Goal: Task Accomplishment & Management: Manage account settings

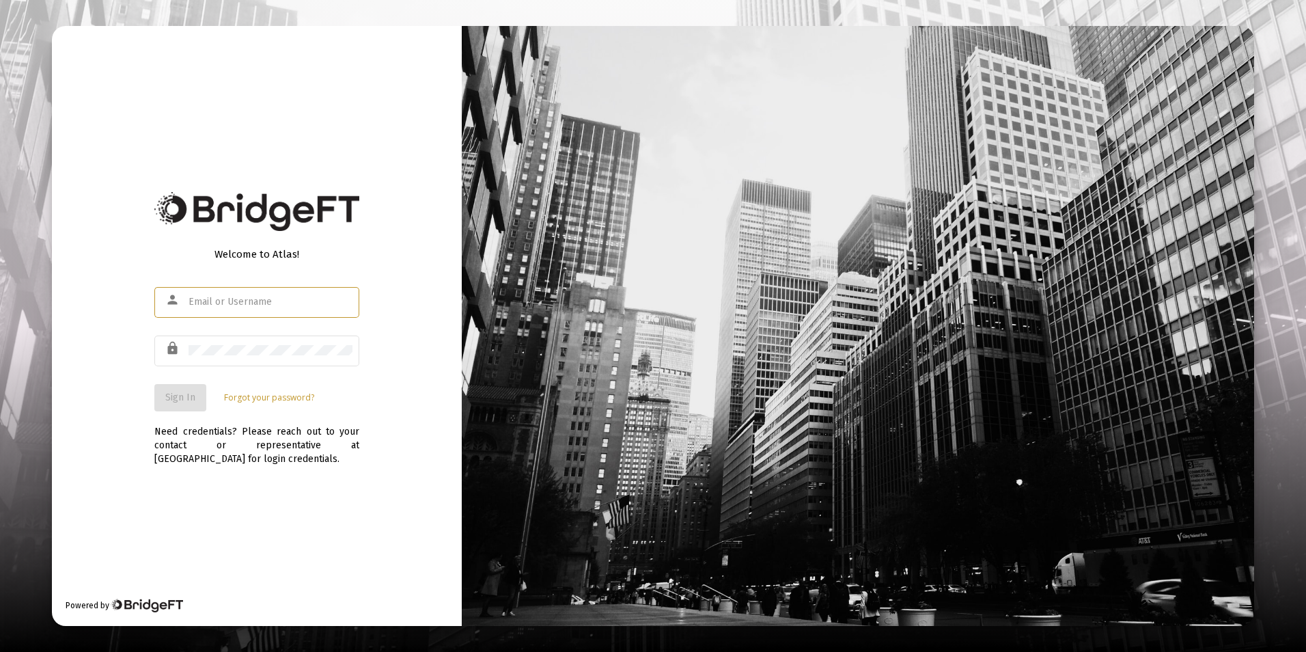
click at [251, 293] on div at bounding box center [271, 301] width 164 height 33
click at [253, 298] on input "text" at bounding box center [271, 301] width 164 height 11
click at [312, 307] on input "text" at bounding box center [271, 301] width 164 height 11
click at [296, 292] on div at bounding box center [271, 301] width 164 height 33
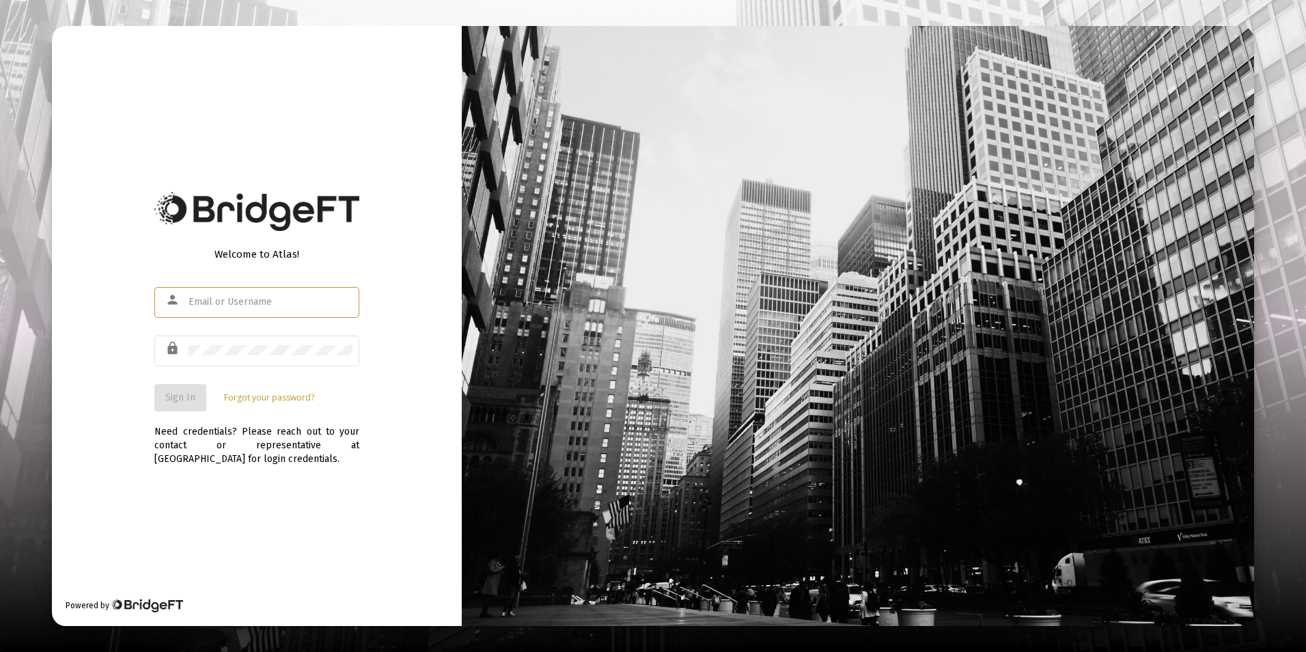
click at [296, 292] on div at bounding box center [271, 301] width 164 height 33
click at [210, 307] on input "text" at bounding box center [271, 301] width 164 height 11
click at [225, 301] on input "text" at bounding box center [271, 301] width 164 height 11
click at [246, 297] on input "text" at bounding box center [271, 301] width 164 height 11
type input "[PERSON_NAME][EMAIL_ADDRESS][DOMAIN_NAME]"
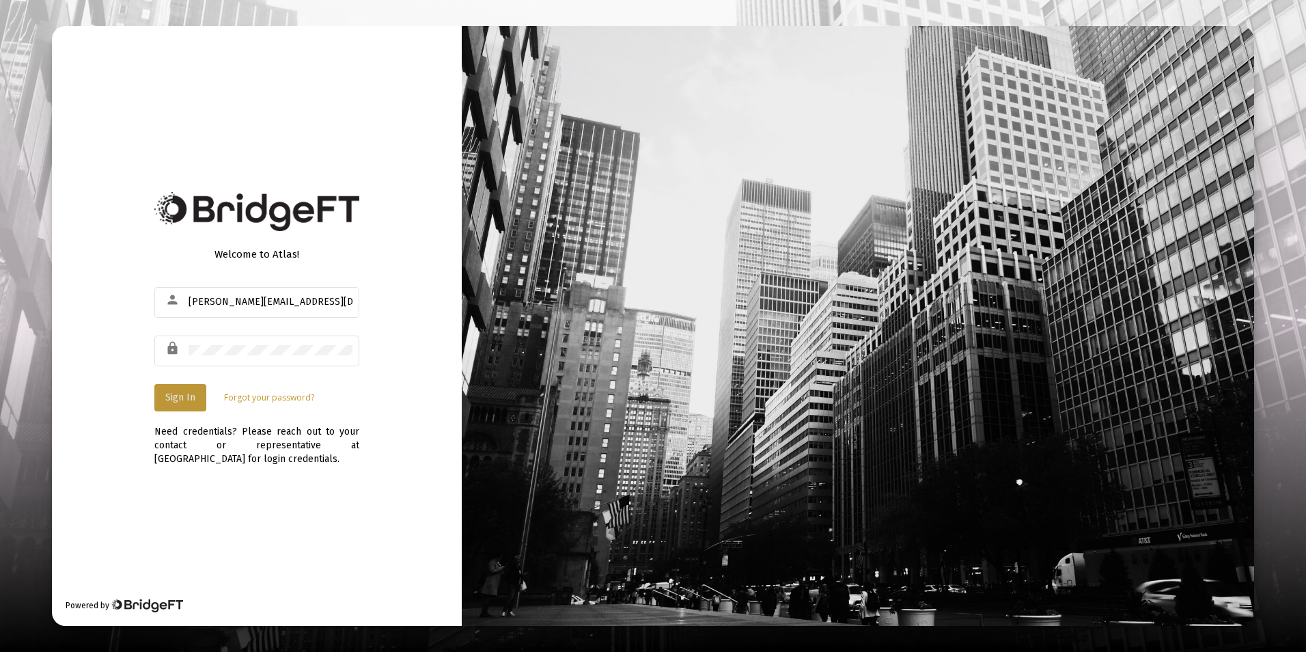
click at [169, 396] on span "Sign In" at bounding box center [180, 397] width 30 height 12
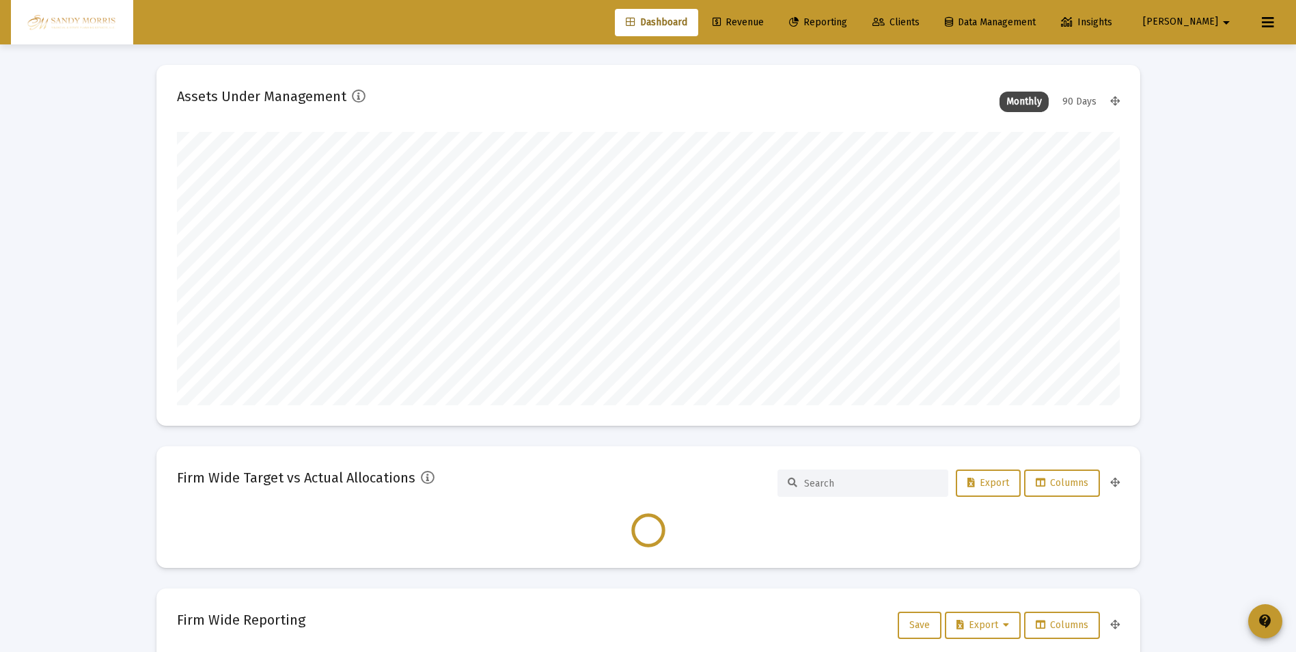
scroll to position [273, 943]
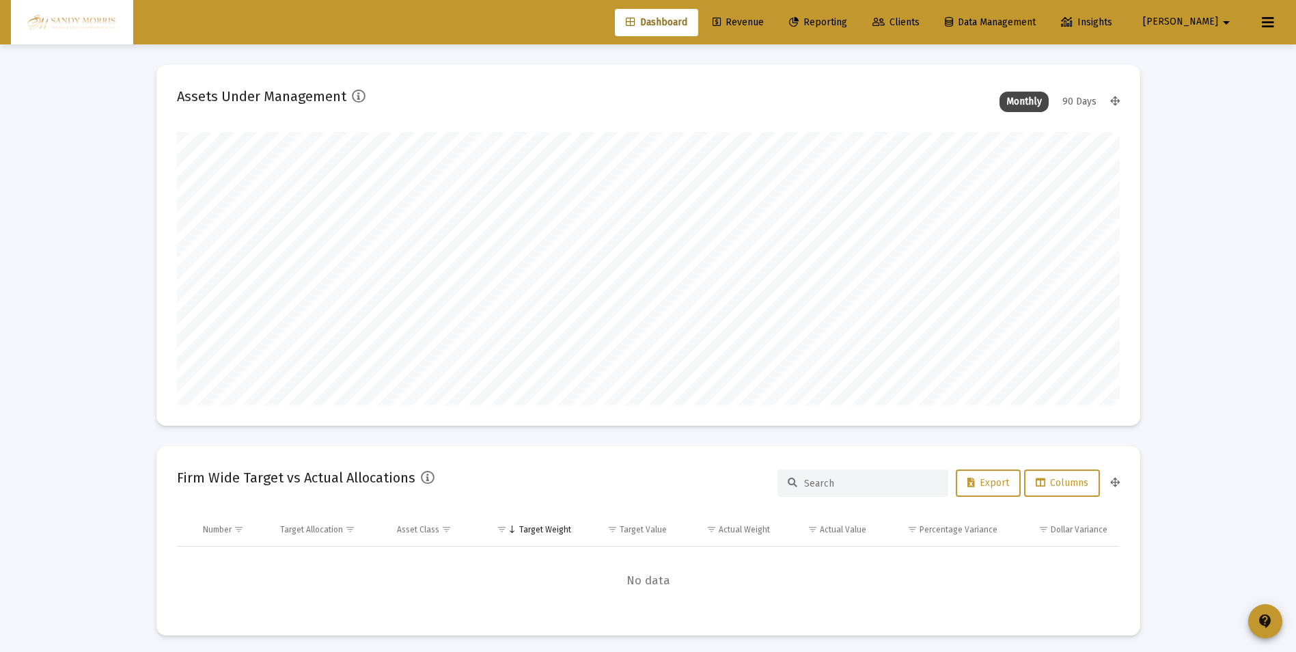
click at [764, 19] on span "Revenue" at bounding box center [737, 22] width 51 height 12
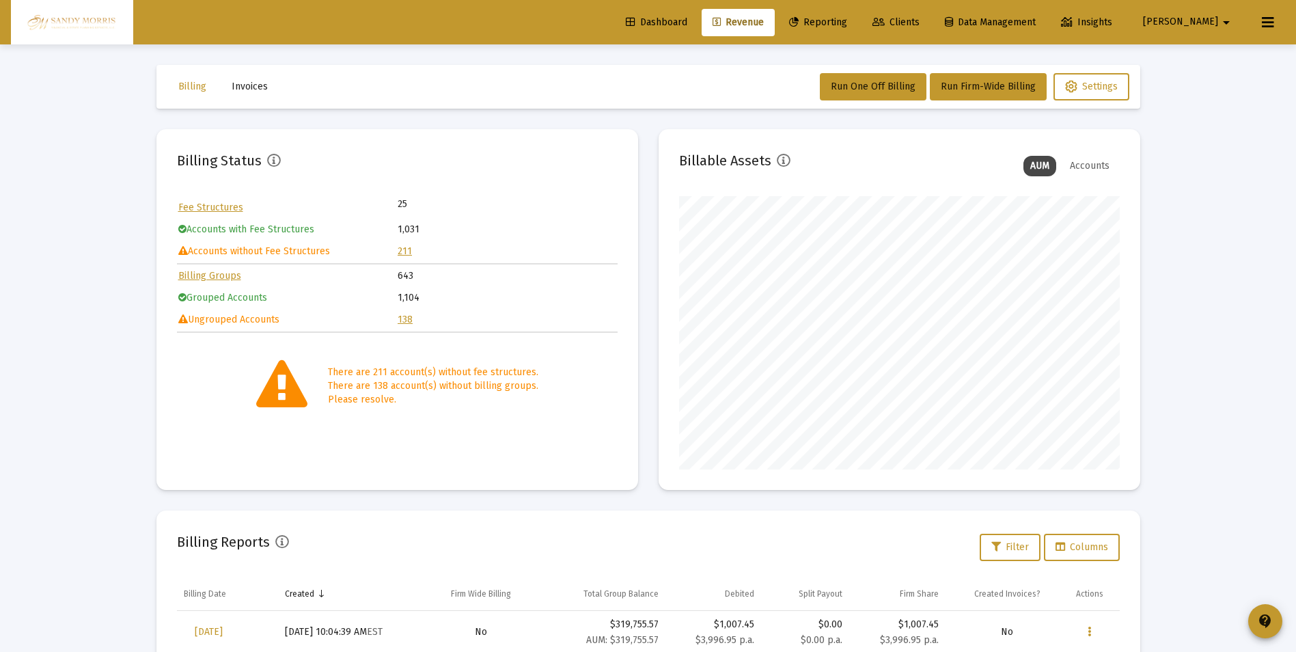
scroll to position [273, 441]
click at [402, 250] on link "211" at bounding box center [405, 251] width 14 height 12
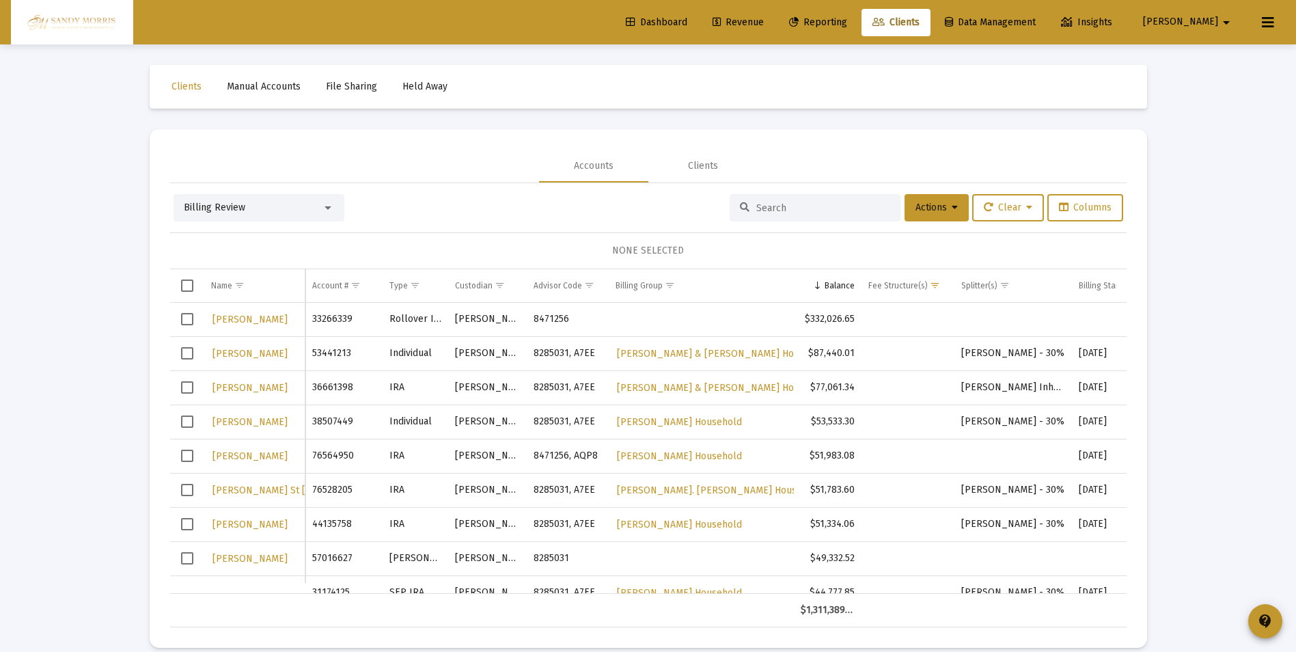
click at [687, 23] on span "Dashboard" at bounding box center [656, 22] width 61 height 12
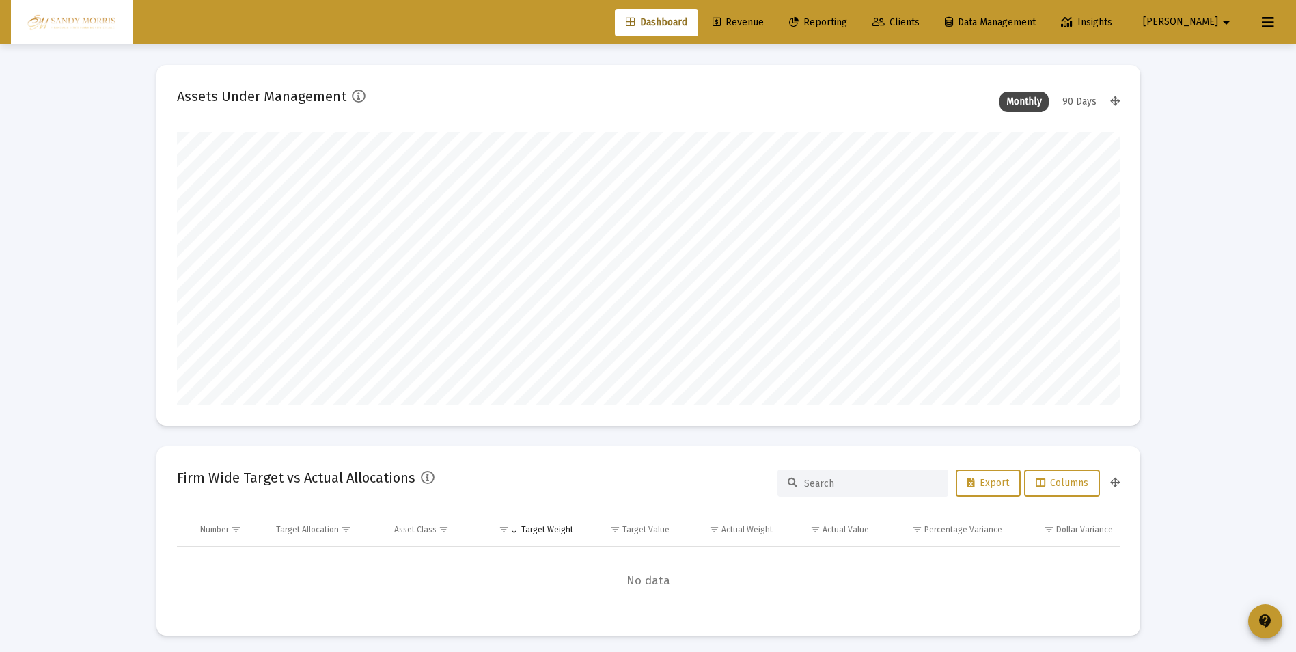
scroll to position [273, 508]
click at [764, 18] on span "Revenue" at bounding box center [737, 22] width 51 height 12
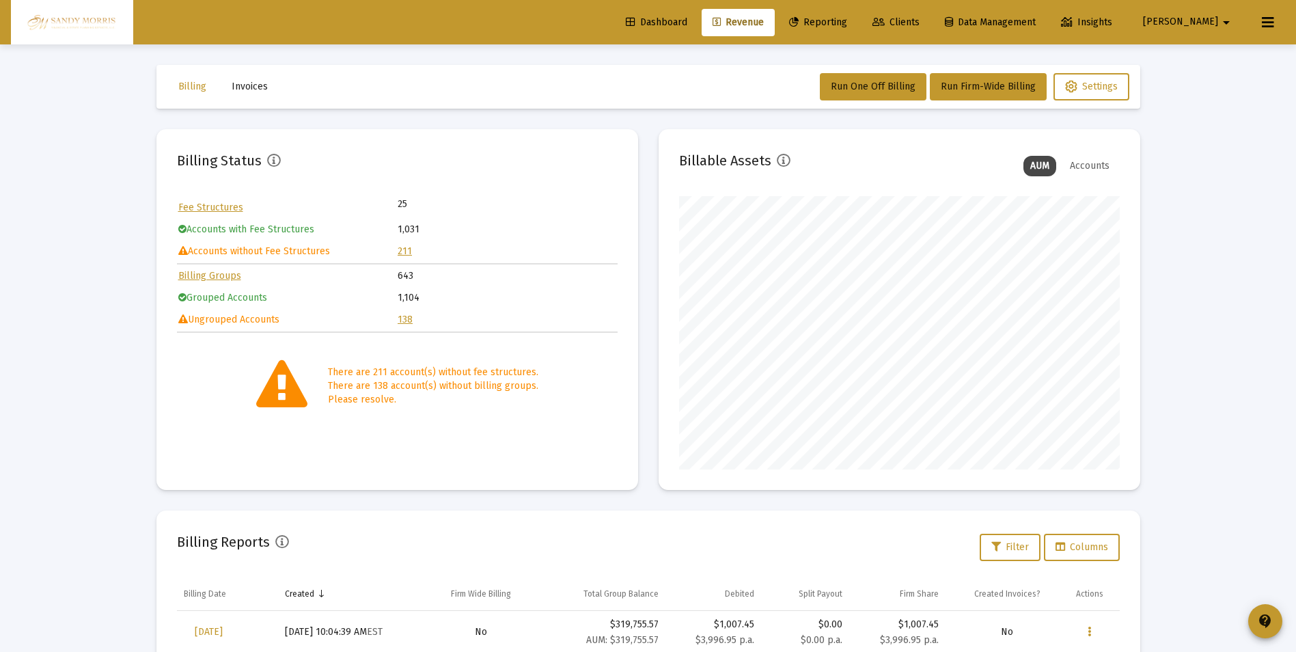
click at [400, 318] on link "138" at bounding box center [405, 320] width 15 height 12
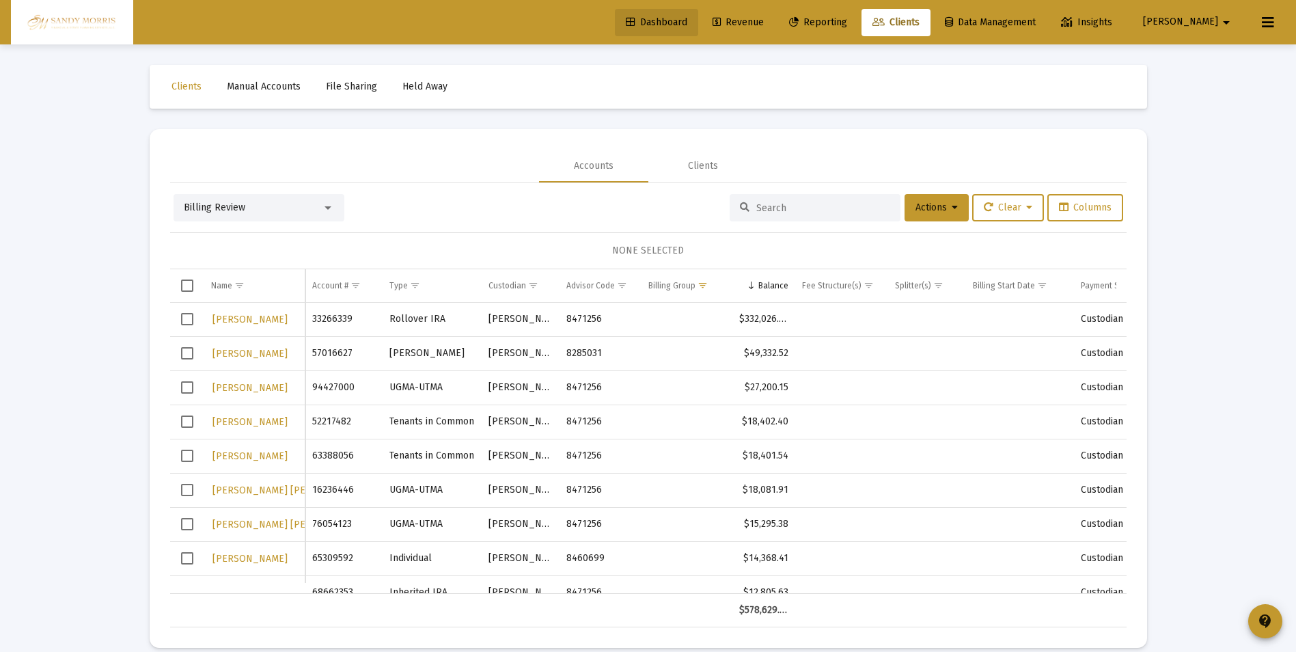
click at [687, 20] on span "Dashboard" at bounding box center [656, 22] width 61 height 12
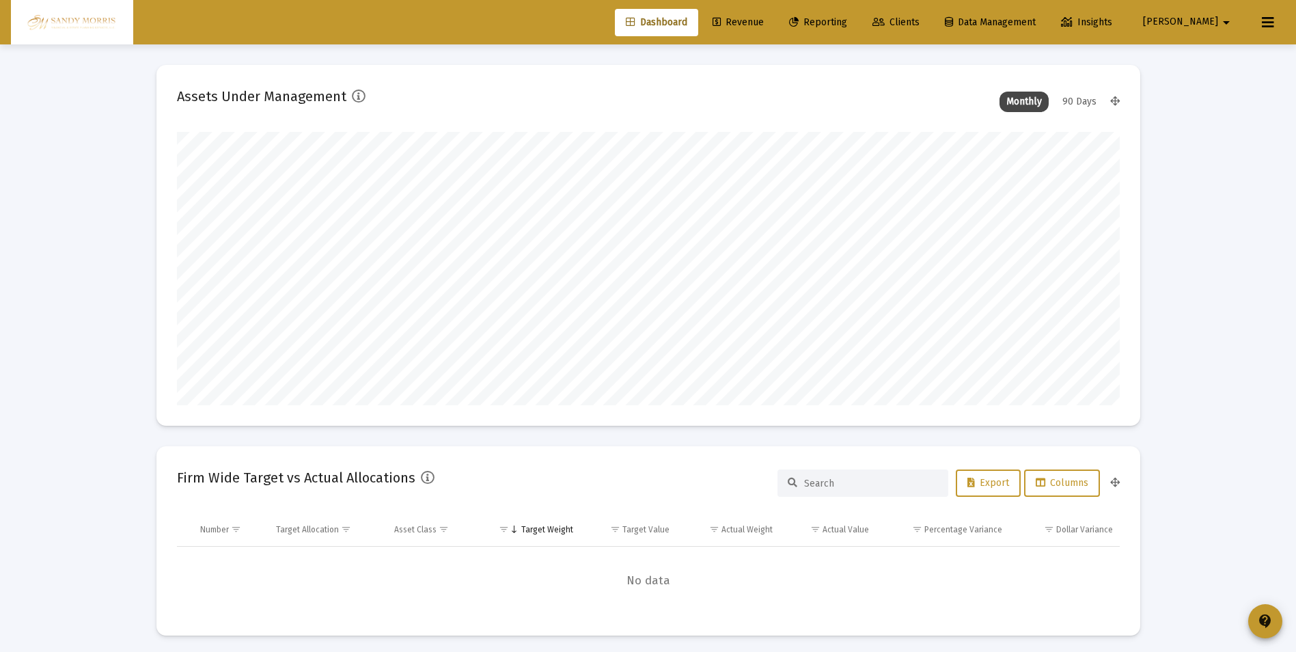
scroll to position [273, 508]
click at [764, 21] on span "Revenue" at bounding box center [737, 22] width 51 height 12
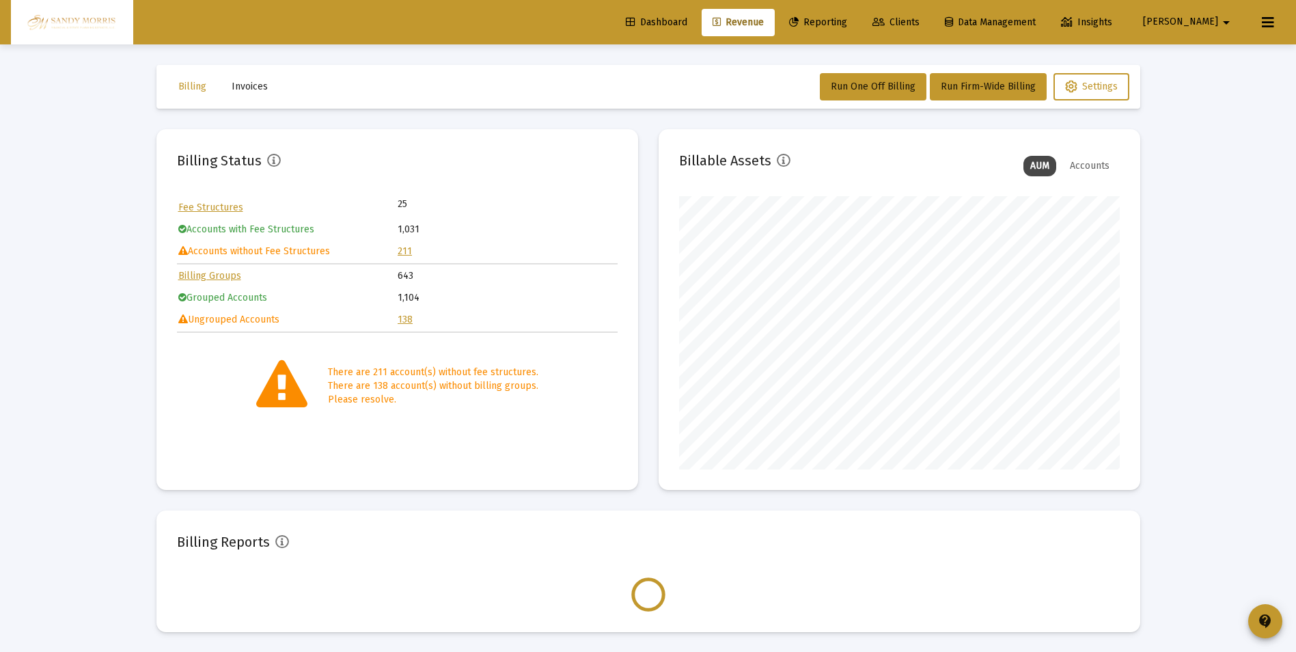
scroll to position [273, 441]
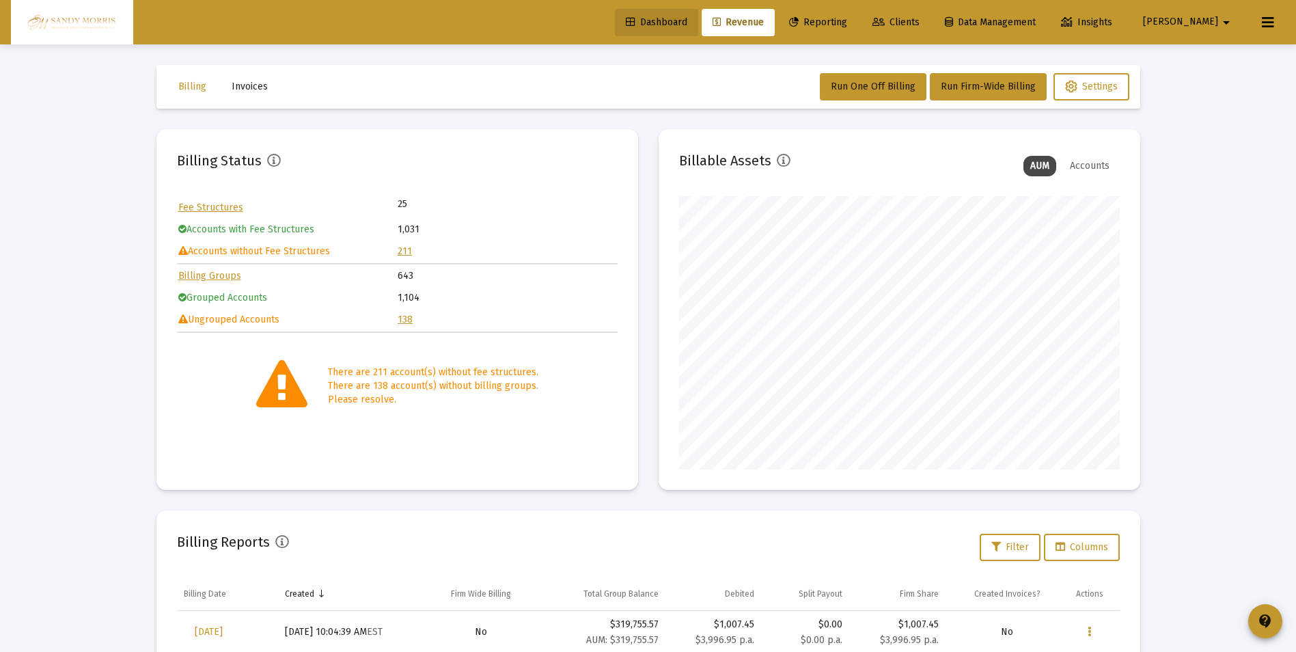
click at [687, 23] on span "Dashboard" at bounding box center [656, 22] width 61 height 12
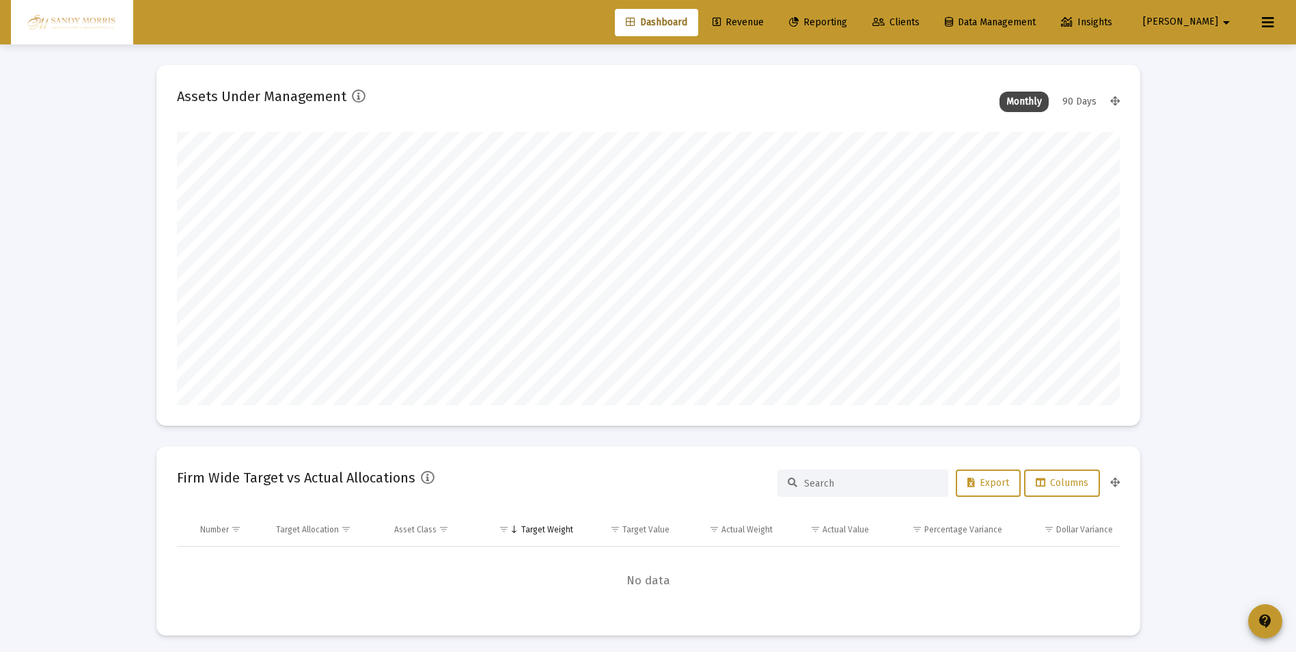
scroll to position [273, 508]
click at [764, 19] on span "Revenue" at bounding box center [737, 22] width 51 height 12
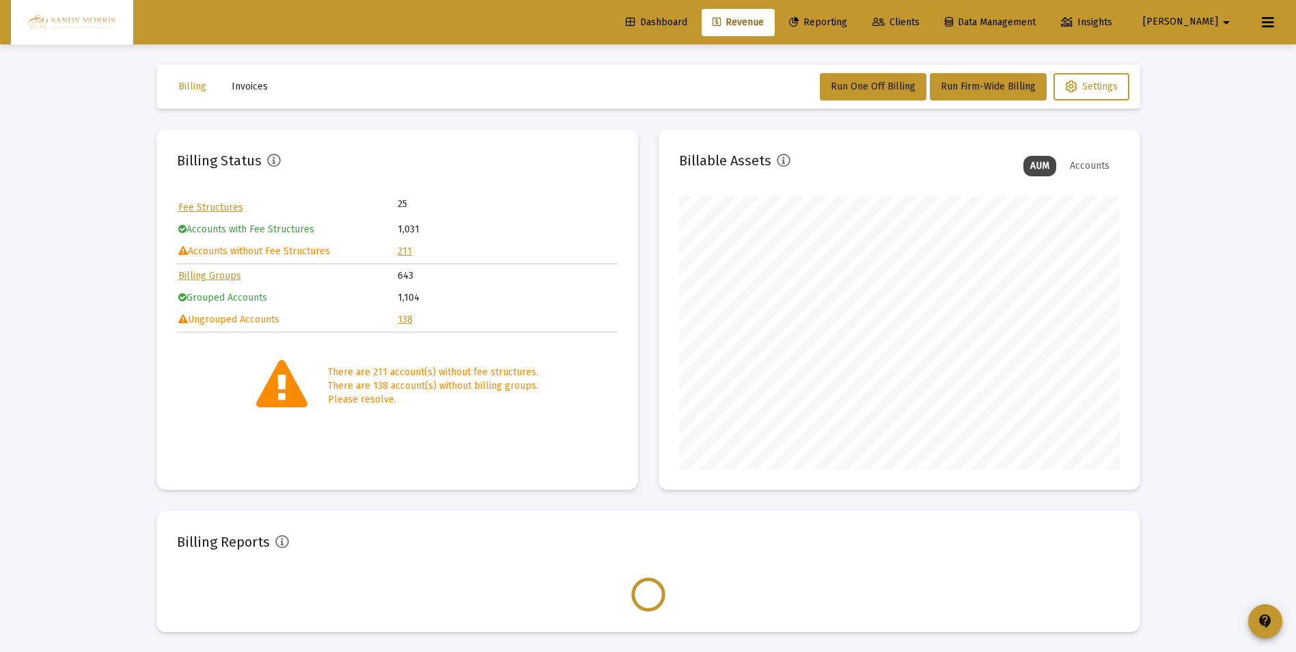
scroll to position [273, 441]
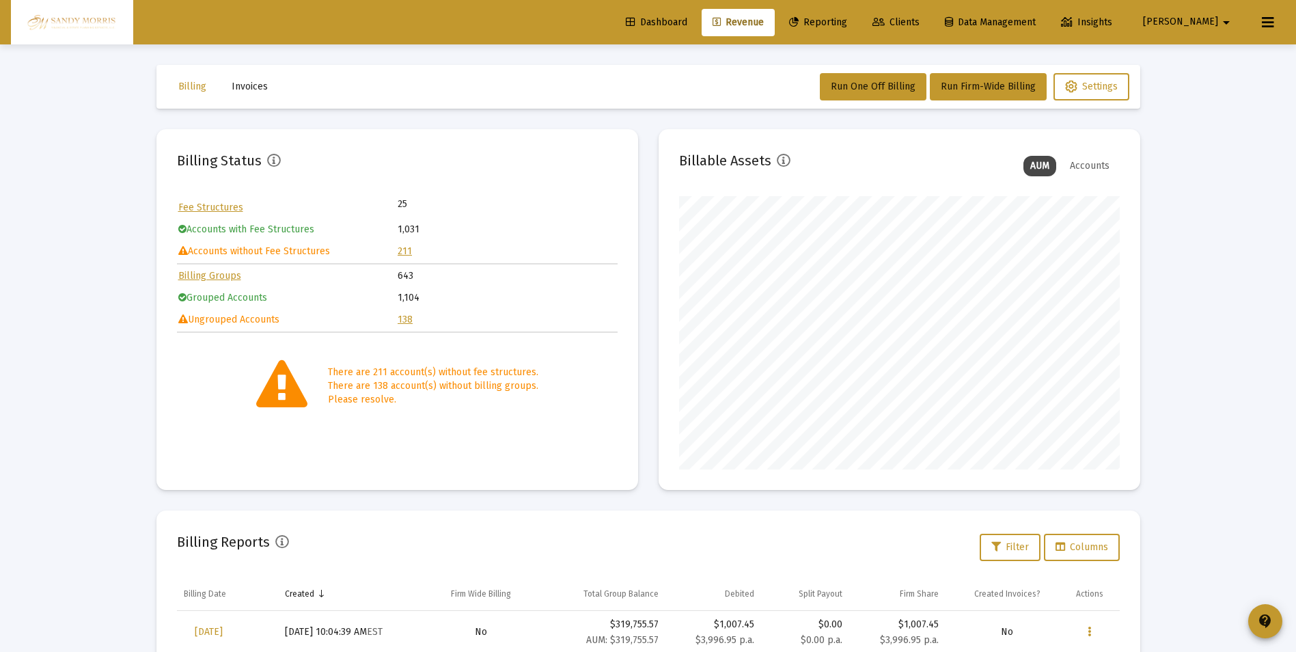
click at [407, 251] on link "211" at bounding box center [405, 251] width 14 height 12
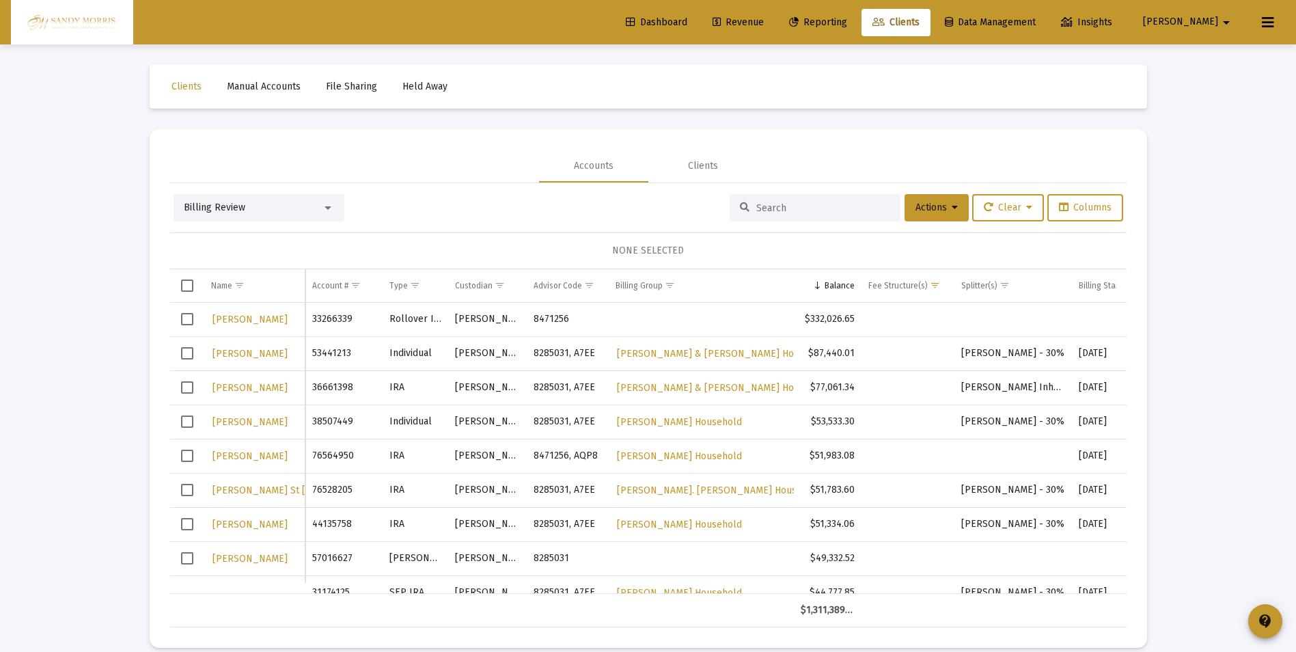
click at [775, 15] on link "Revenue" at bounding box center [737, 22] width 73 height 27
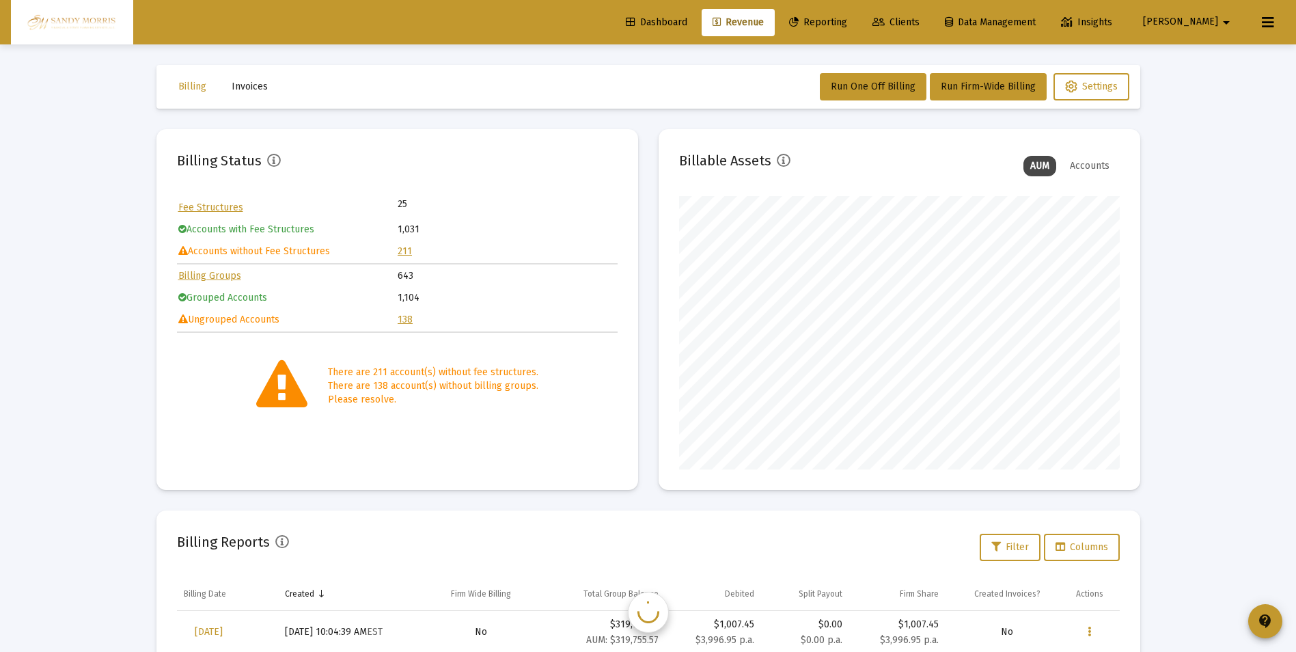
scroll to position [273, 441]
click at [408, 249] on link "211" at bounding box center [405, 251] width 14 height 12
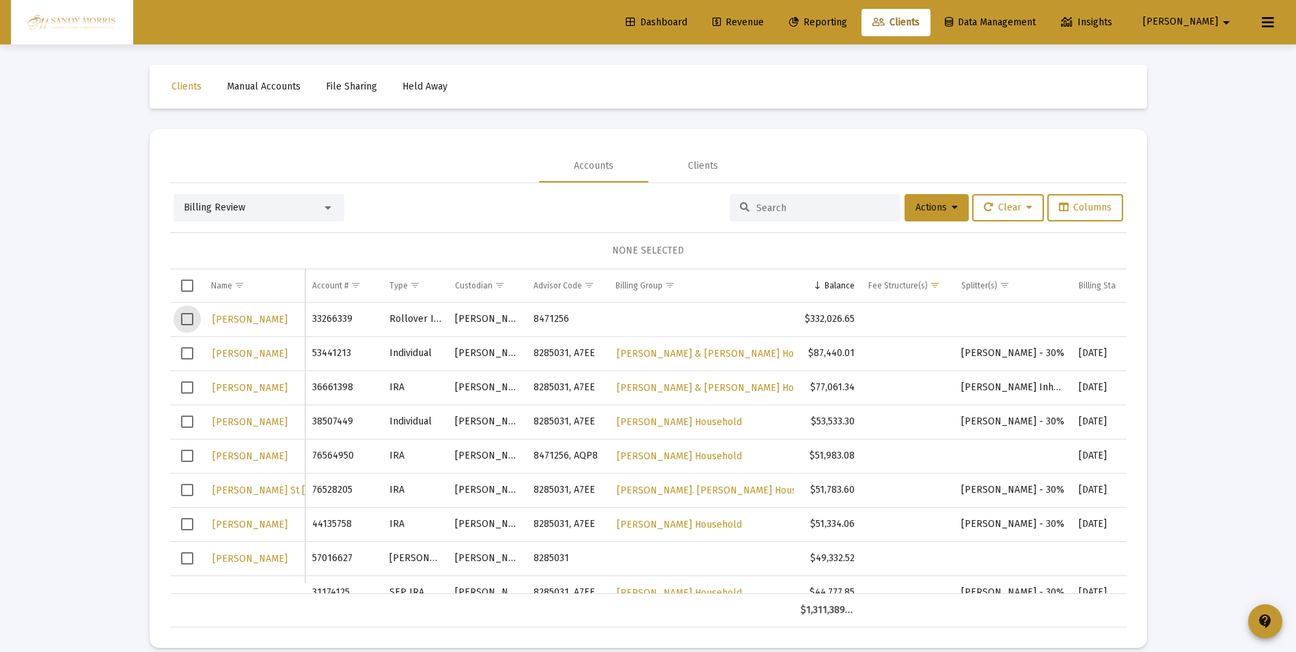
click at [187, 319] on span "Select row" at bounding box center [187, 319] width 12 height 12
click at [953, 208] on button "Actions" at bounding box center [936, 207] width 64 height 27
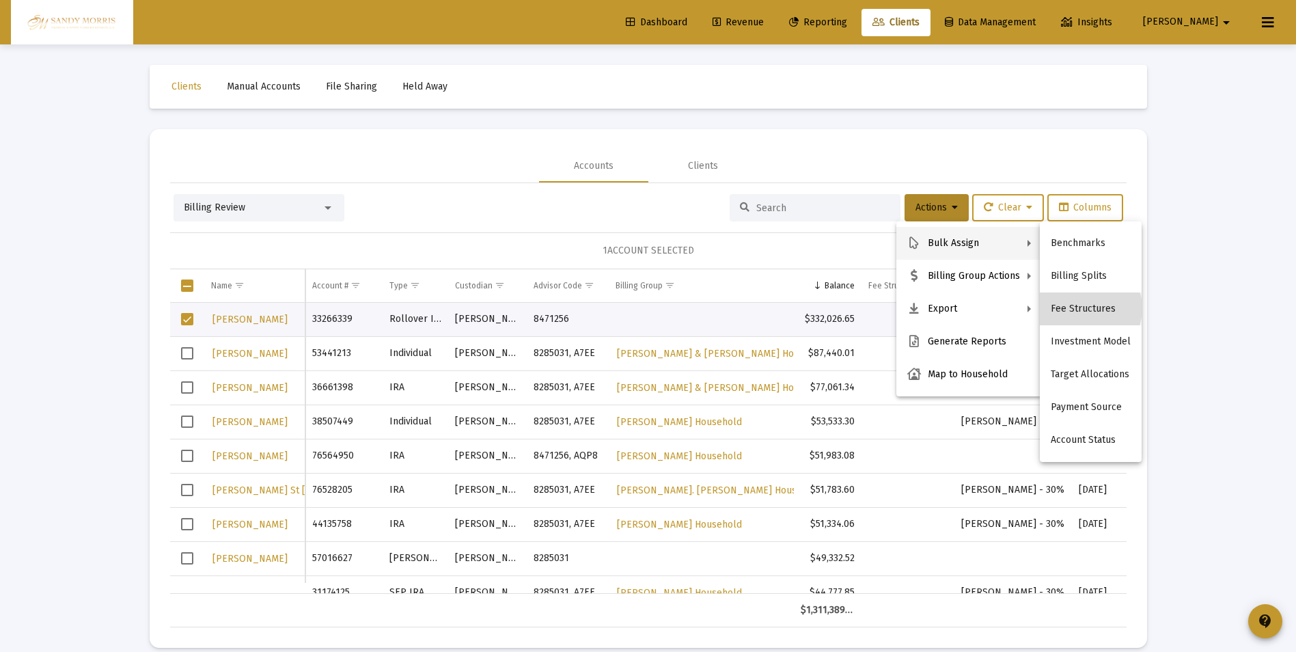
click at [1084, 308] on button "Fee Structures" at bounding box center [1091, 308] width 102 height 33
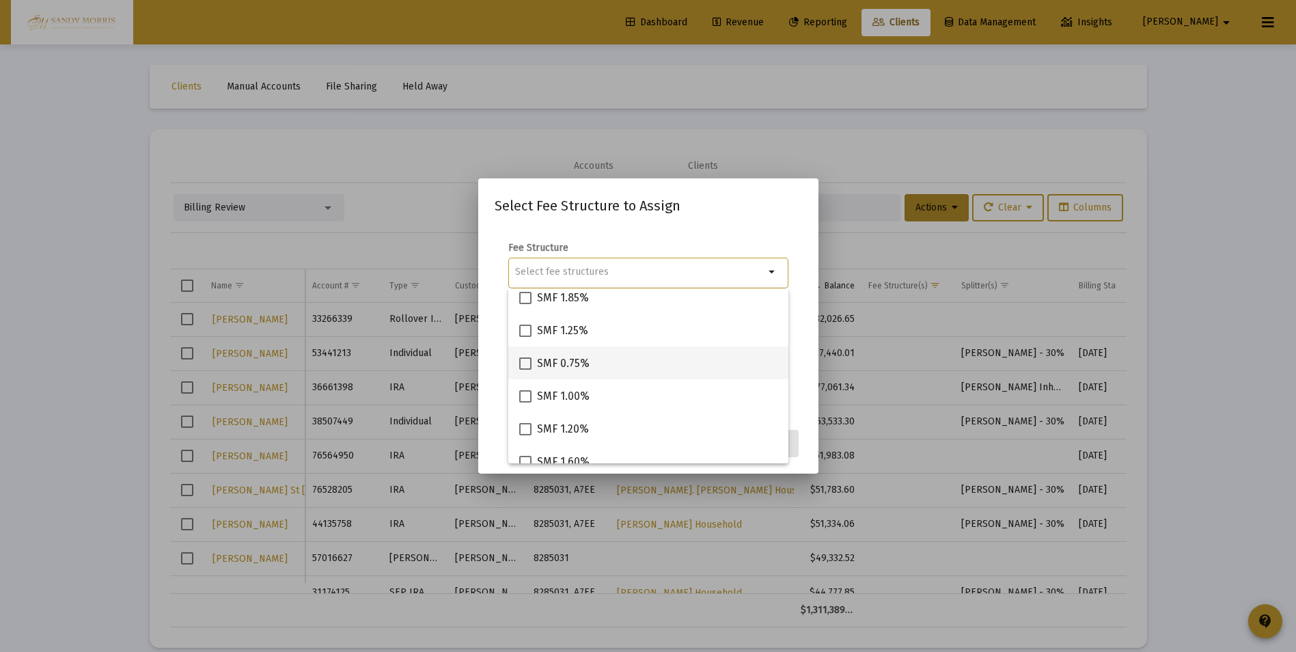
scroll to position [137, 0]
click at [525, 396] on span at bounding box center [525, 398] width 12 height 12
click at [525, 404] on input "SMF 1.00%" at bounding box center [525, 404] width 1 height 1
checkbox input "true"
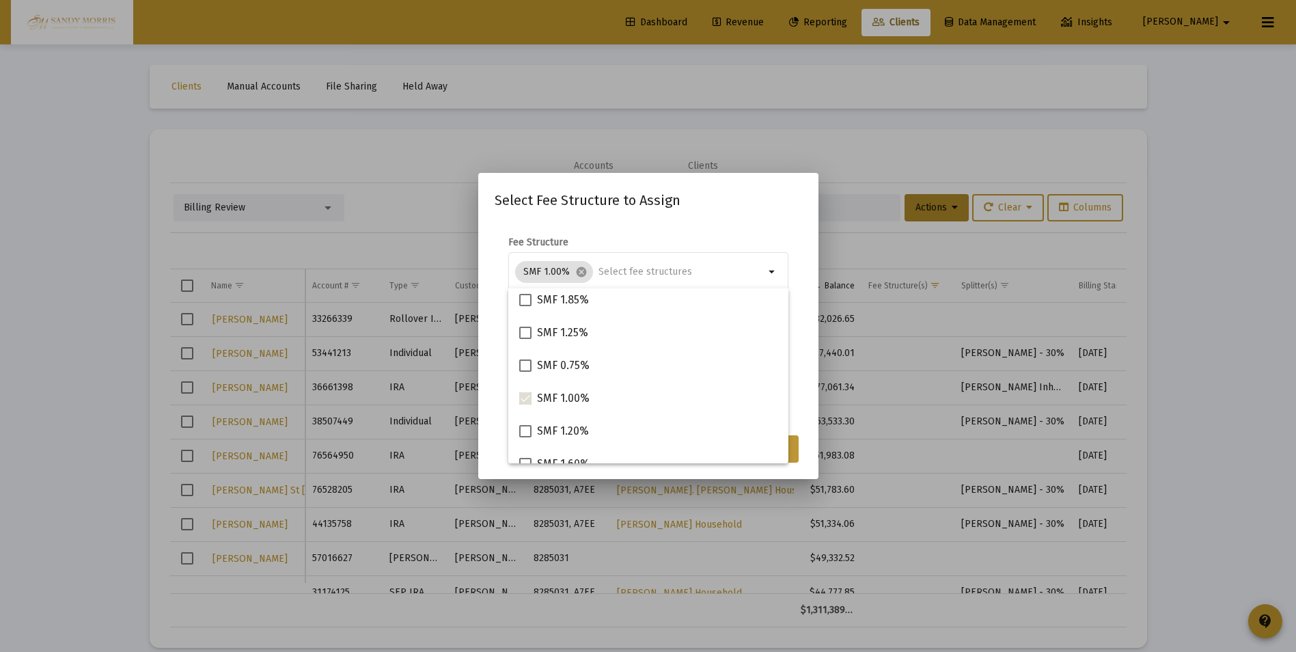
click at [795, 453] on button "Assign" at bounding box center [774, 448] width 50 height 27
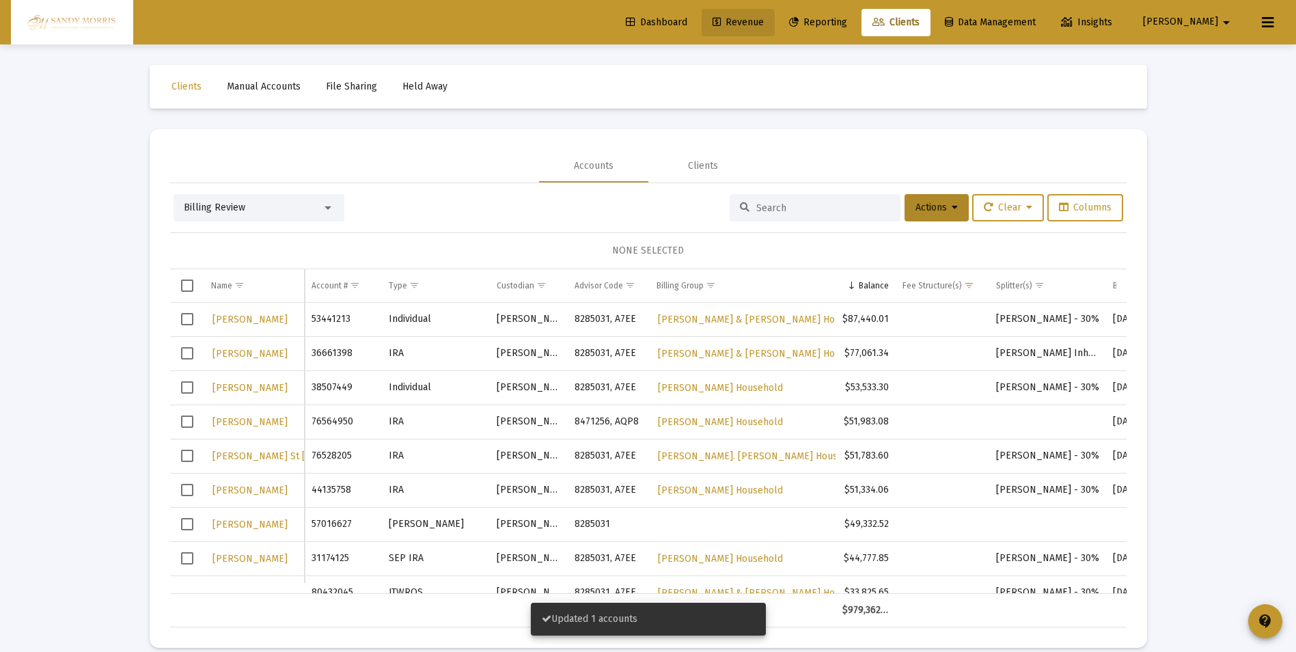
click at [764, 20] on span "Revenue" at bounding box center [737, 22] width 51 height 12
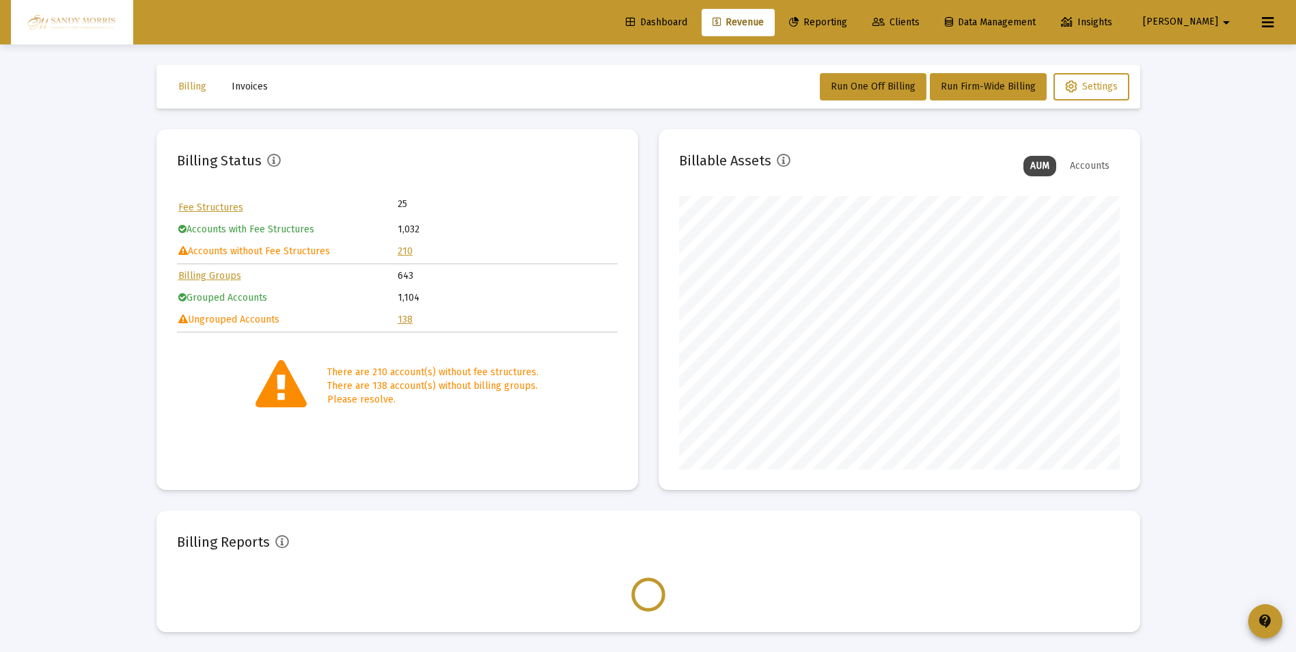
scroll to position [273, 441]
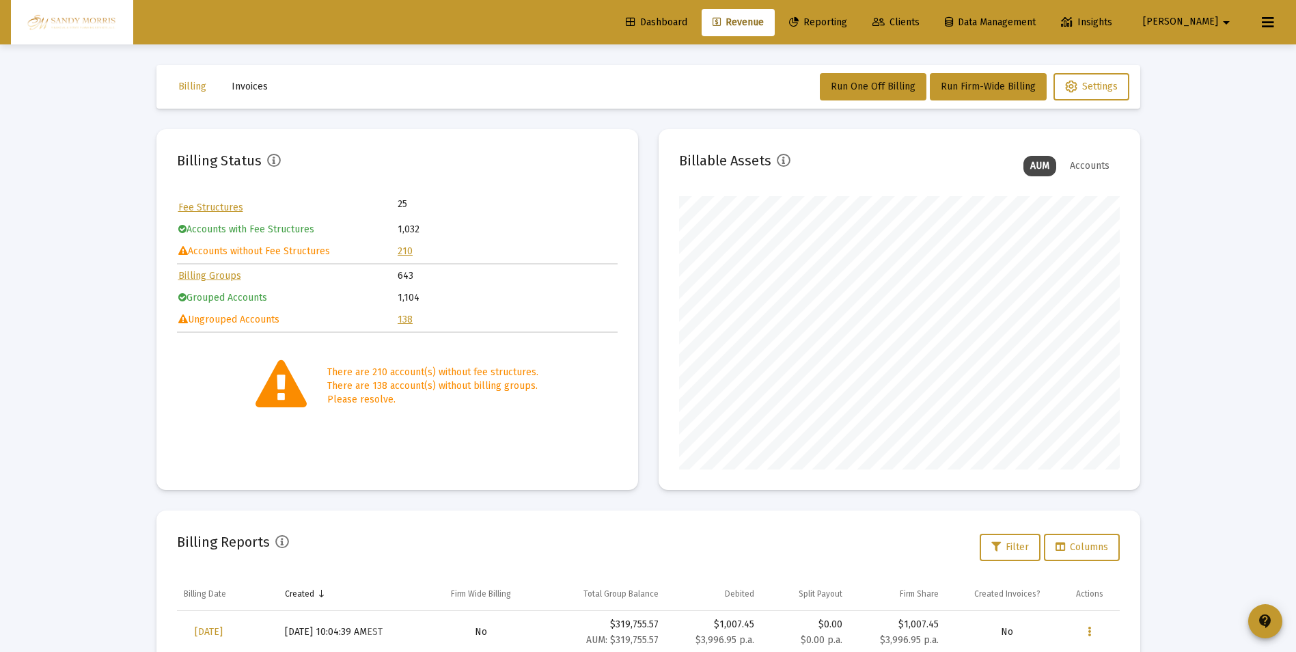
click at [404, 322] on link "138" at bounding box center [405, 320] width 15 height 12
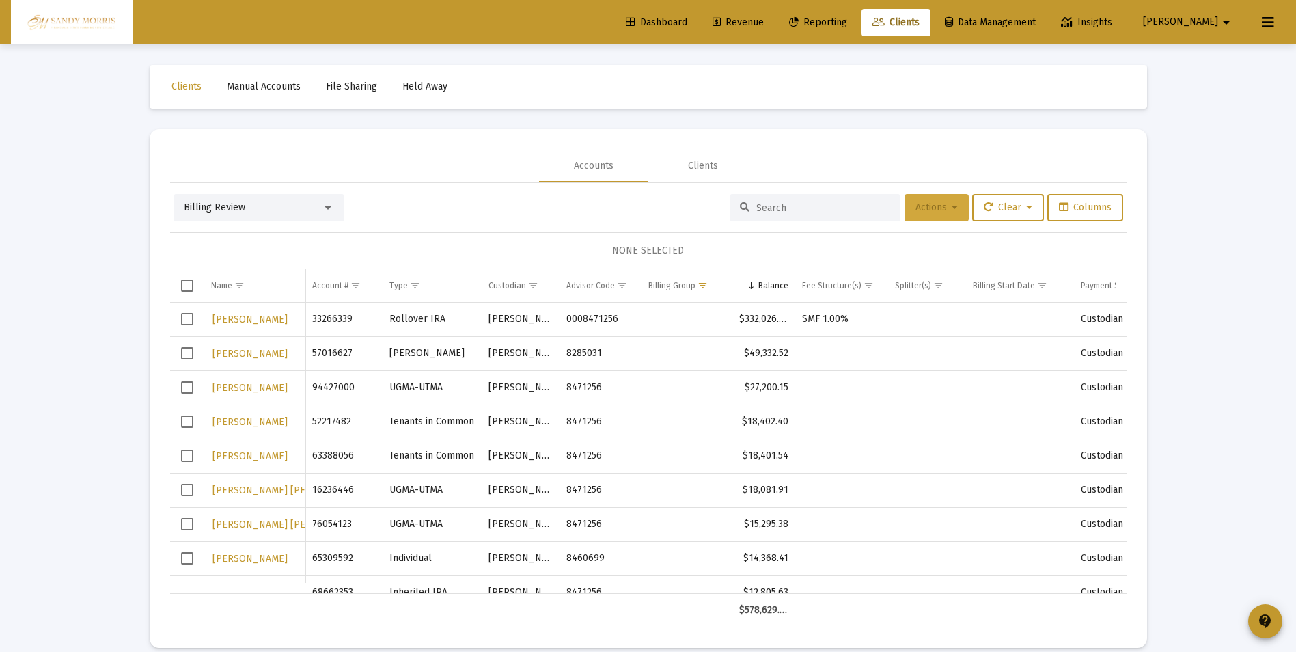
click at [951, 208] on icon at bounding box center [954, 208] width 6 height 10
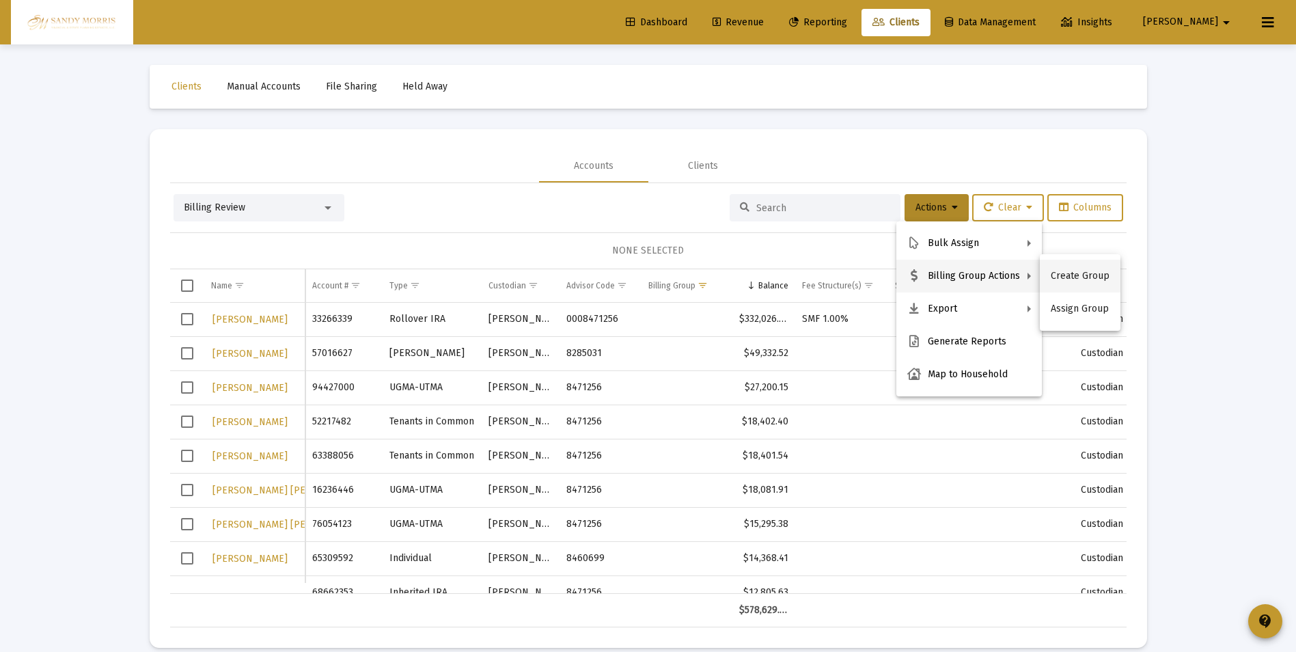
click at [1079, 276] on button "Create Group" at bounding box center [1080, 276] width 81 height 33
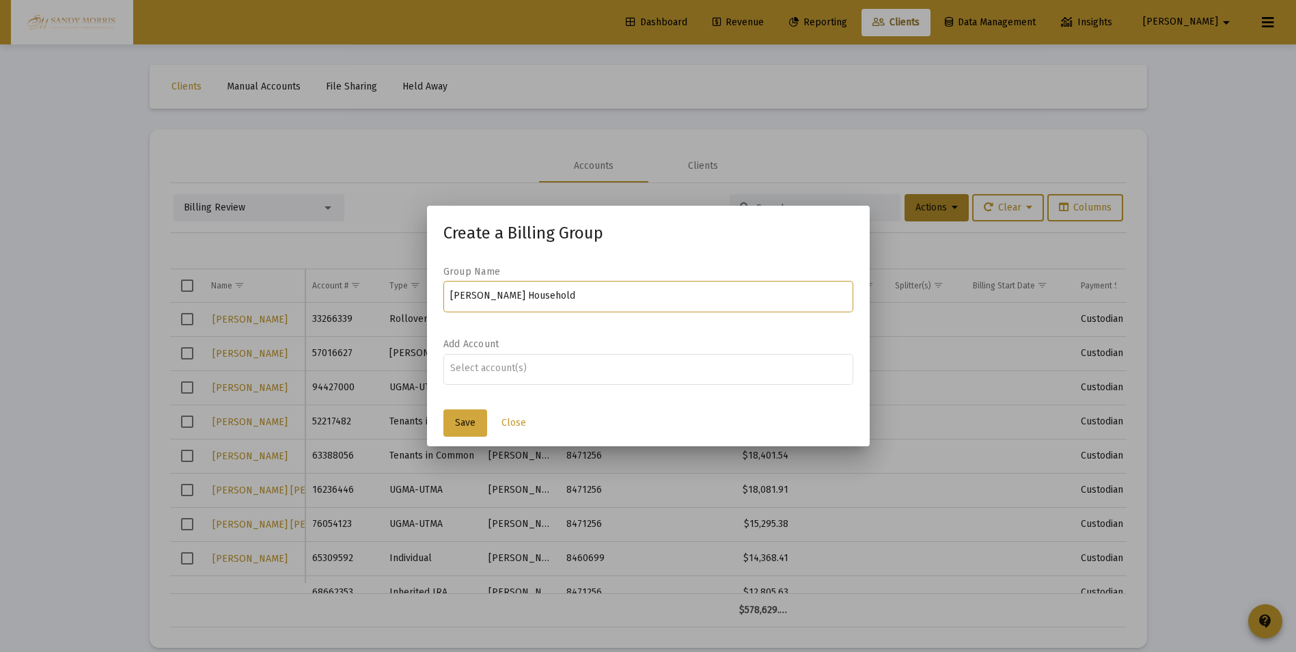
type input "[PERSON_NAME] Household"
click at [472, 421] on span "Save" at bounding box center [465, 423] width 20 height 12
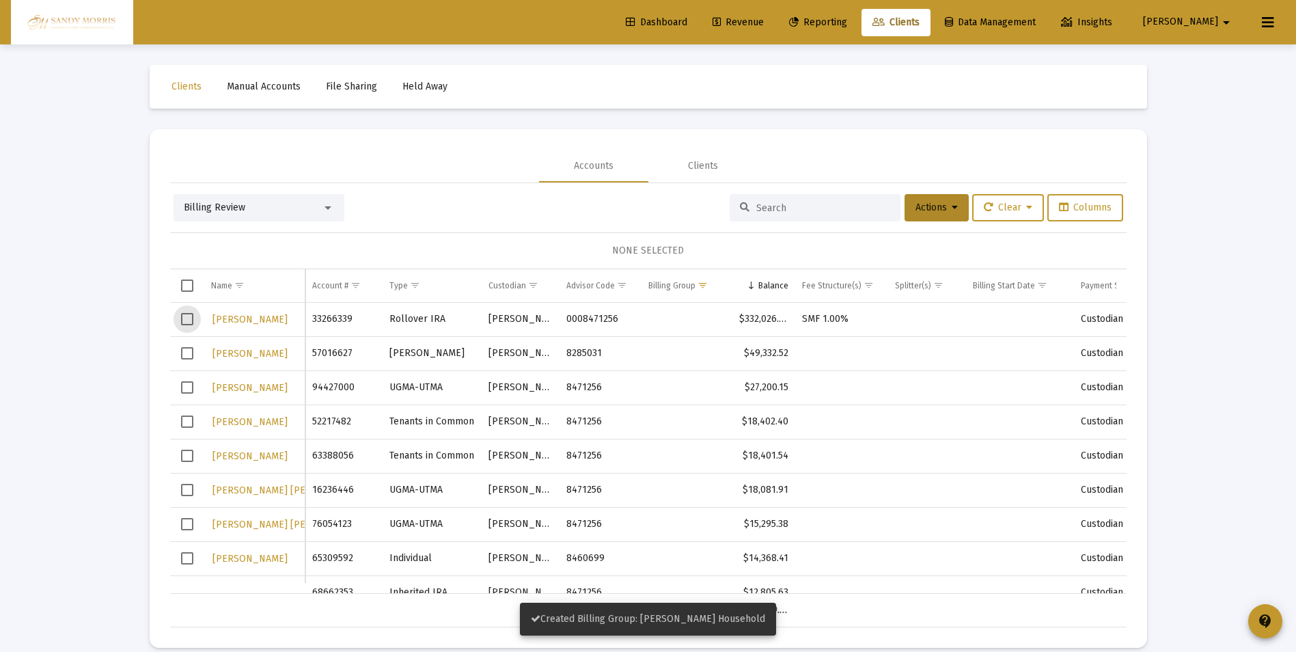
click at [186, 318] on span "Select row" at bounding box center [187, 319] width 12 height 12
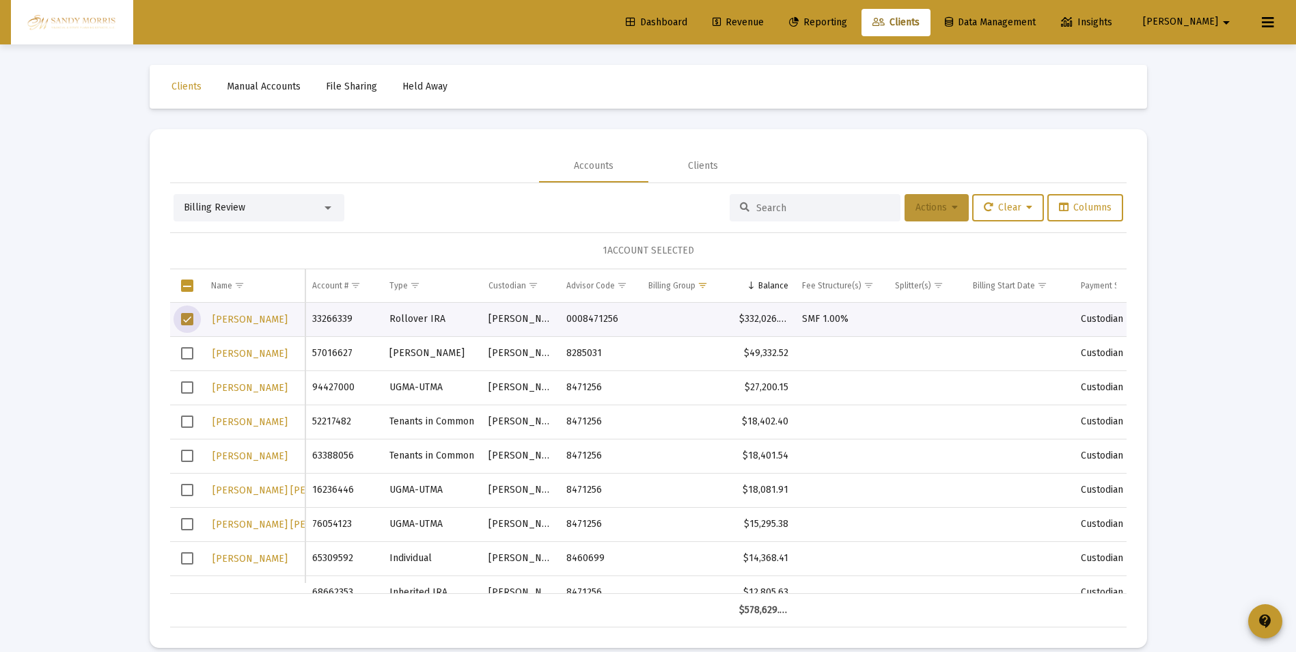
click at [956, 203] on button "Actions" at bounding box center [936, 207] width 64 height 27
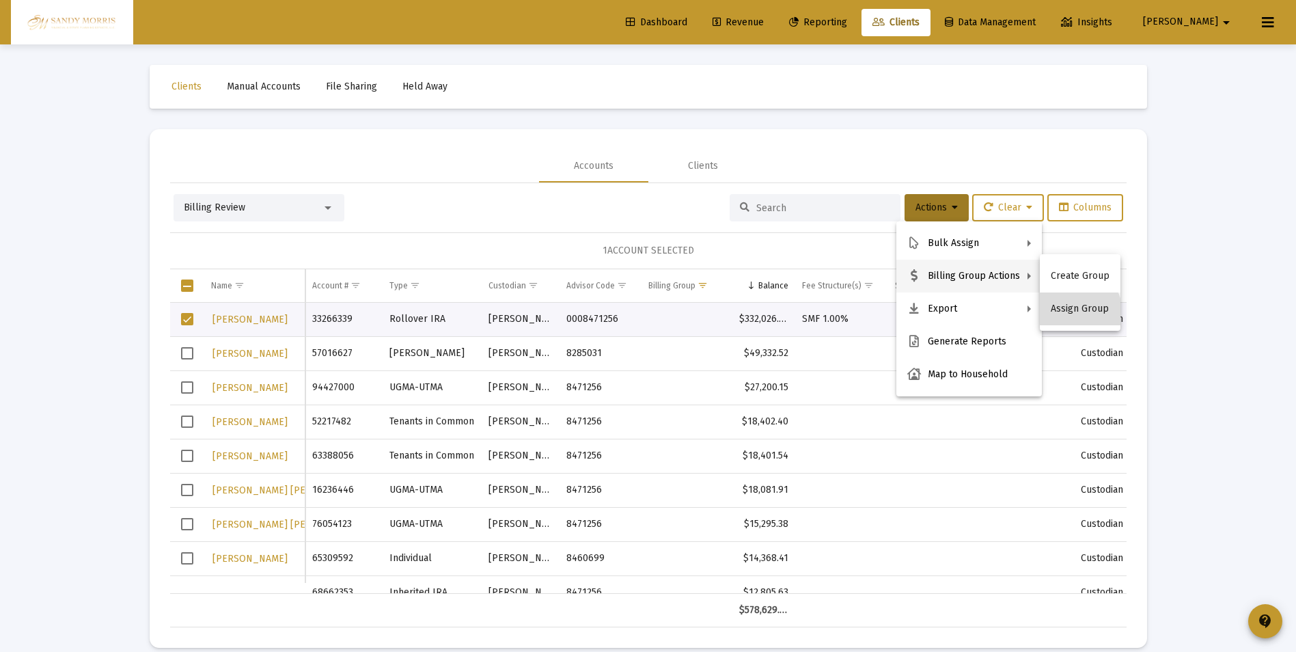
click at [1077, 311] on button "Assign Group" at bounding box center [1080, 308] width 81 height 33
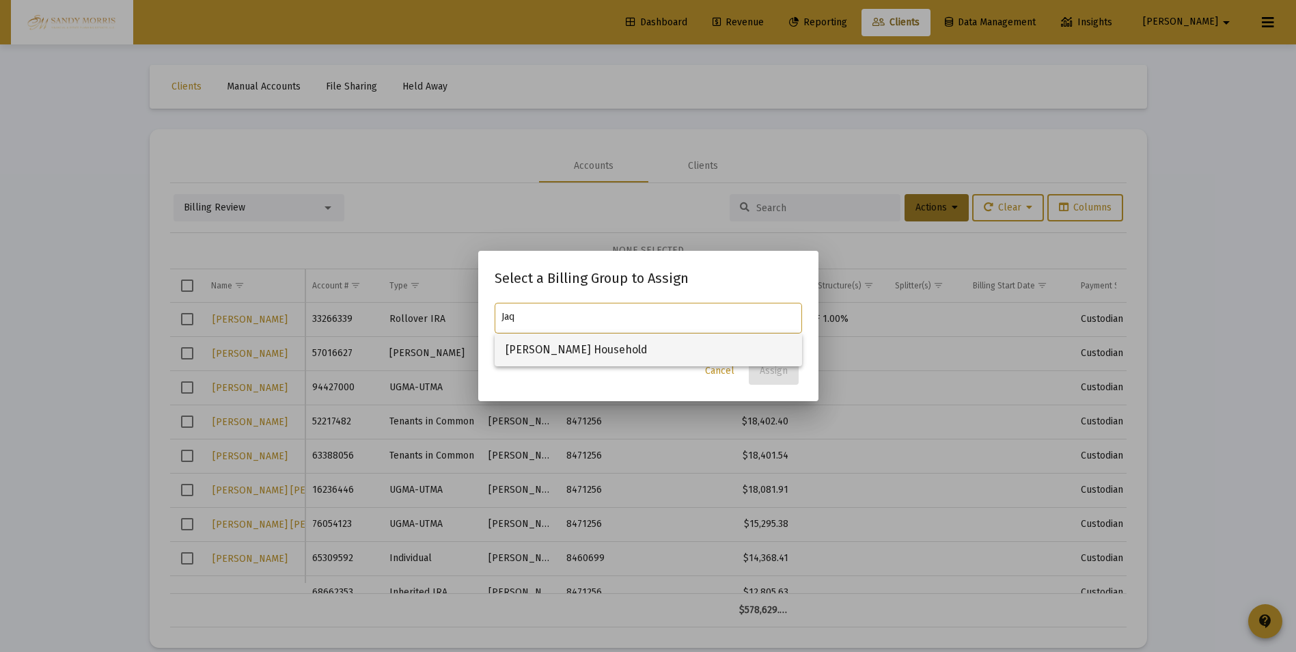
click at [607, 354] on span "[PERSON_NAME] Household" at bounding box center [648, 349] width 286 height 33
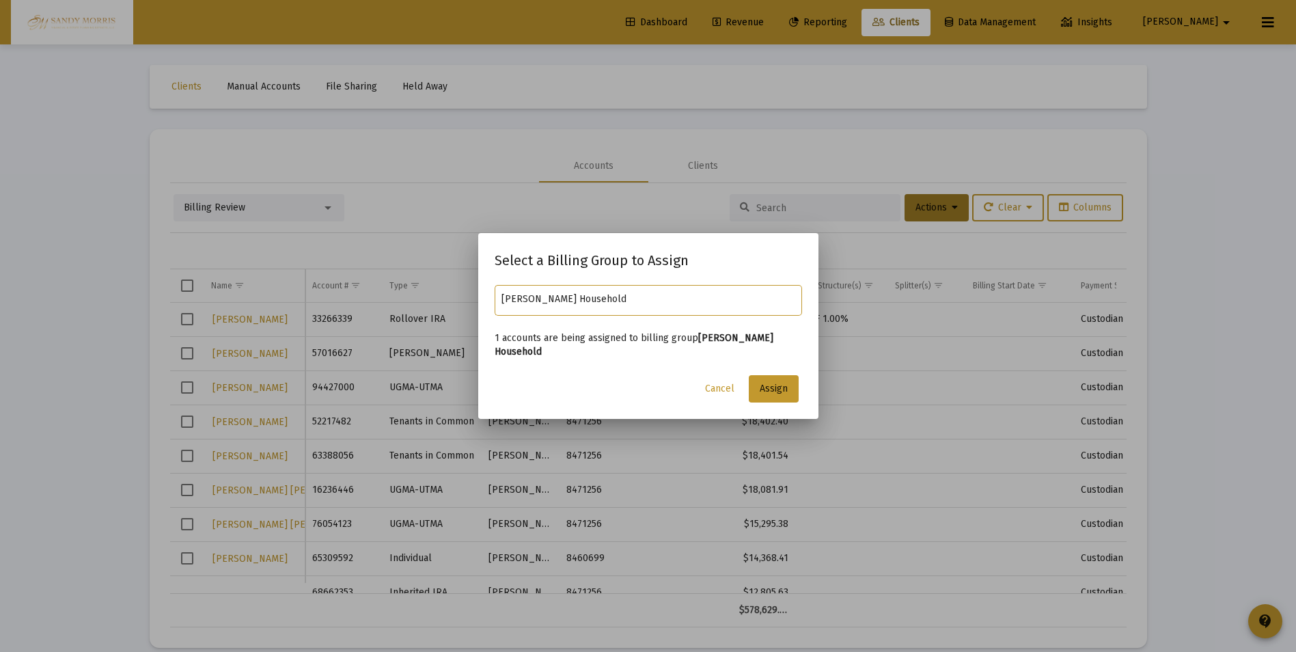
click at [508, 301] on input "[PERSON_NAME] Household" at bounding box center [647, 299] width 293 height 11
type input "[PERSON_NAME] Household"
click at [779, 393] on span "Assign" at bounding box center [774, 389] width 28 height 12
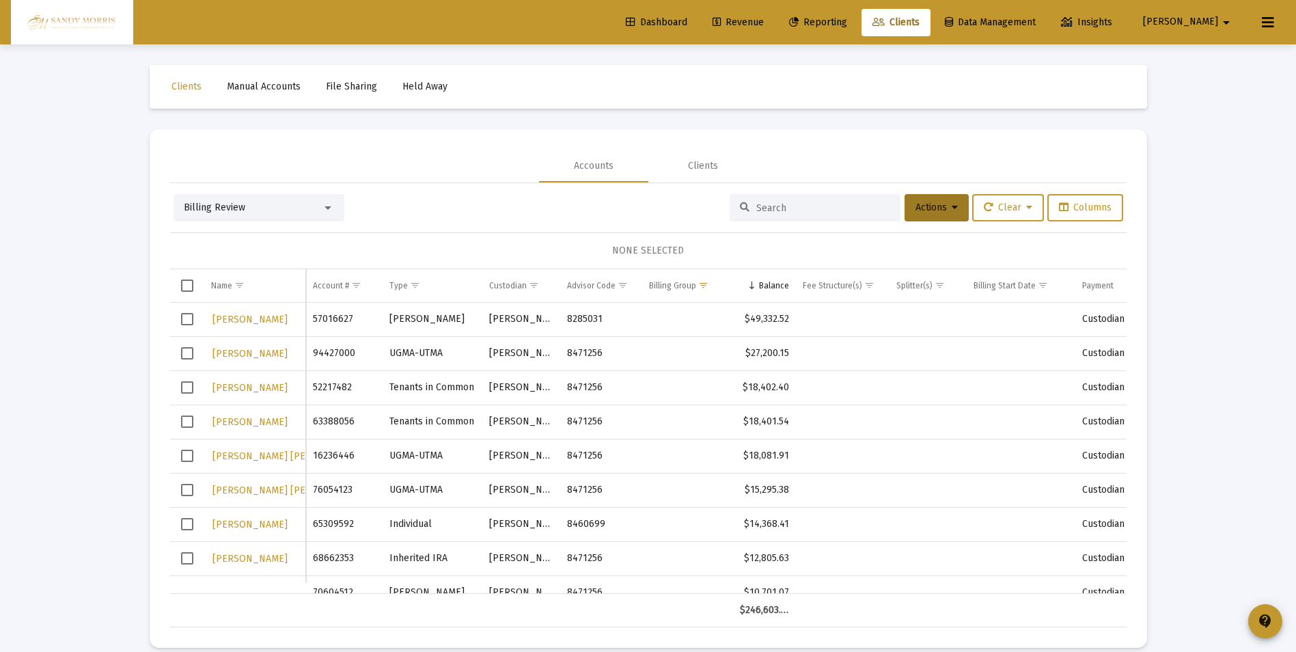
click at [687, 16] on span "Dashboard" at bounding box center [656, 22] width 61 height 12
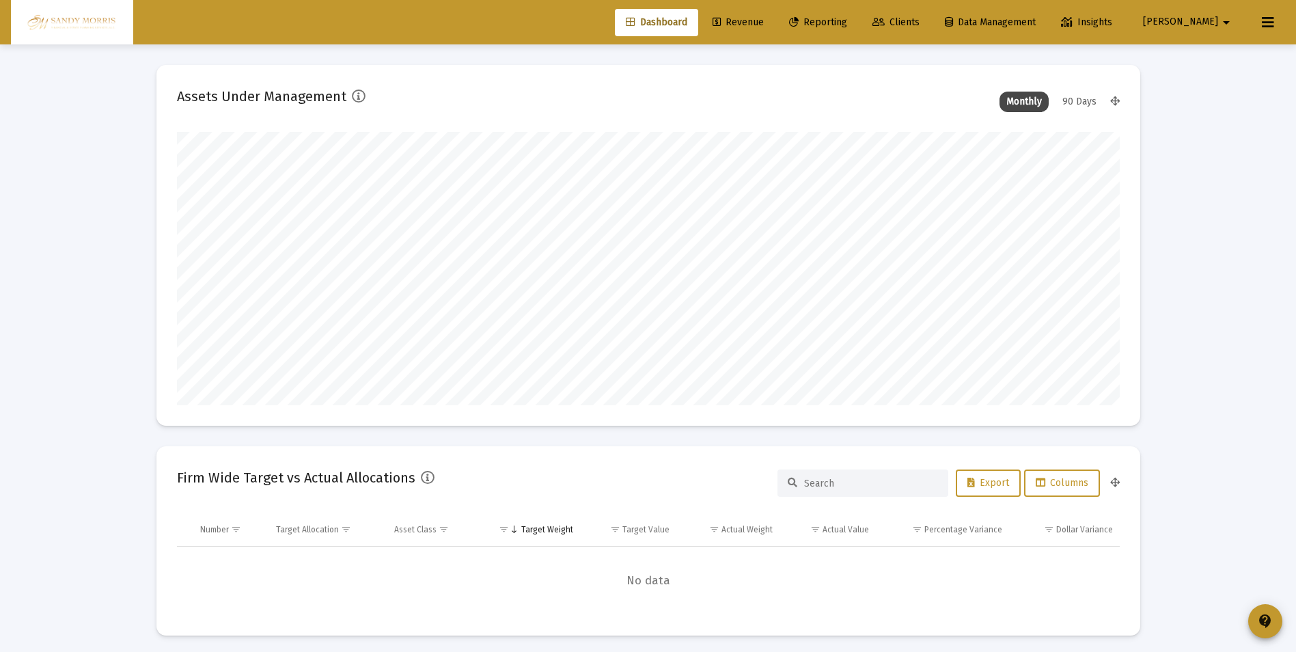
scroll to position [273, 508]
click at [775, 29] on link "Revenue" at bounding box center [737, 22] width 73 height 27
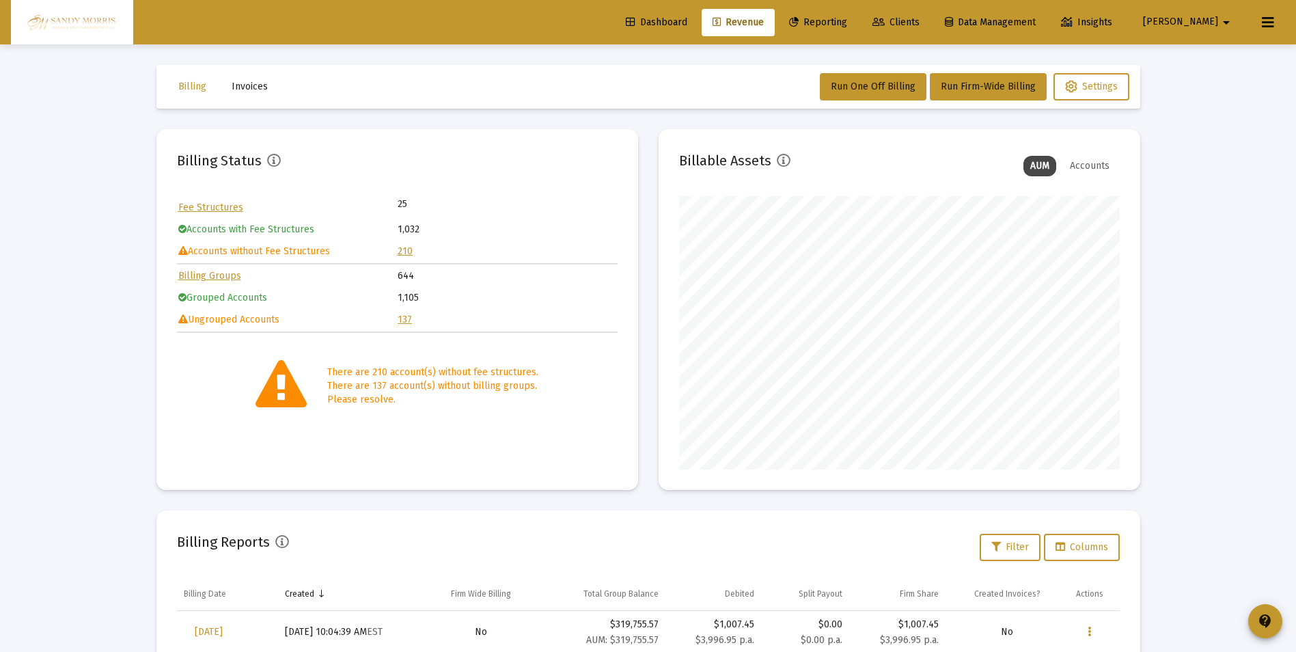
click at [687, 21] on span "Dashboard" at bounding box center [656, 22] width 61 height 12
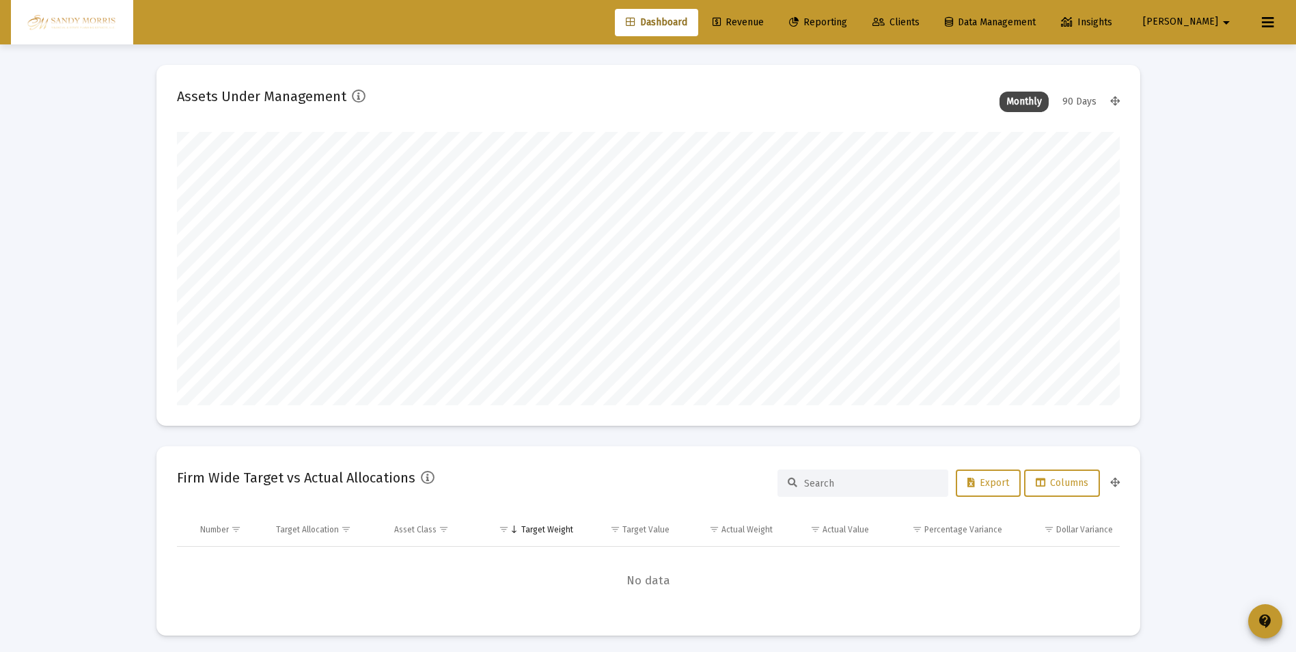
scroll to position [273, 508]
